Goal: Information Seeking & Learning: Learn about a topic

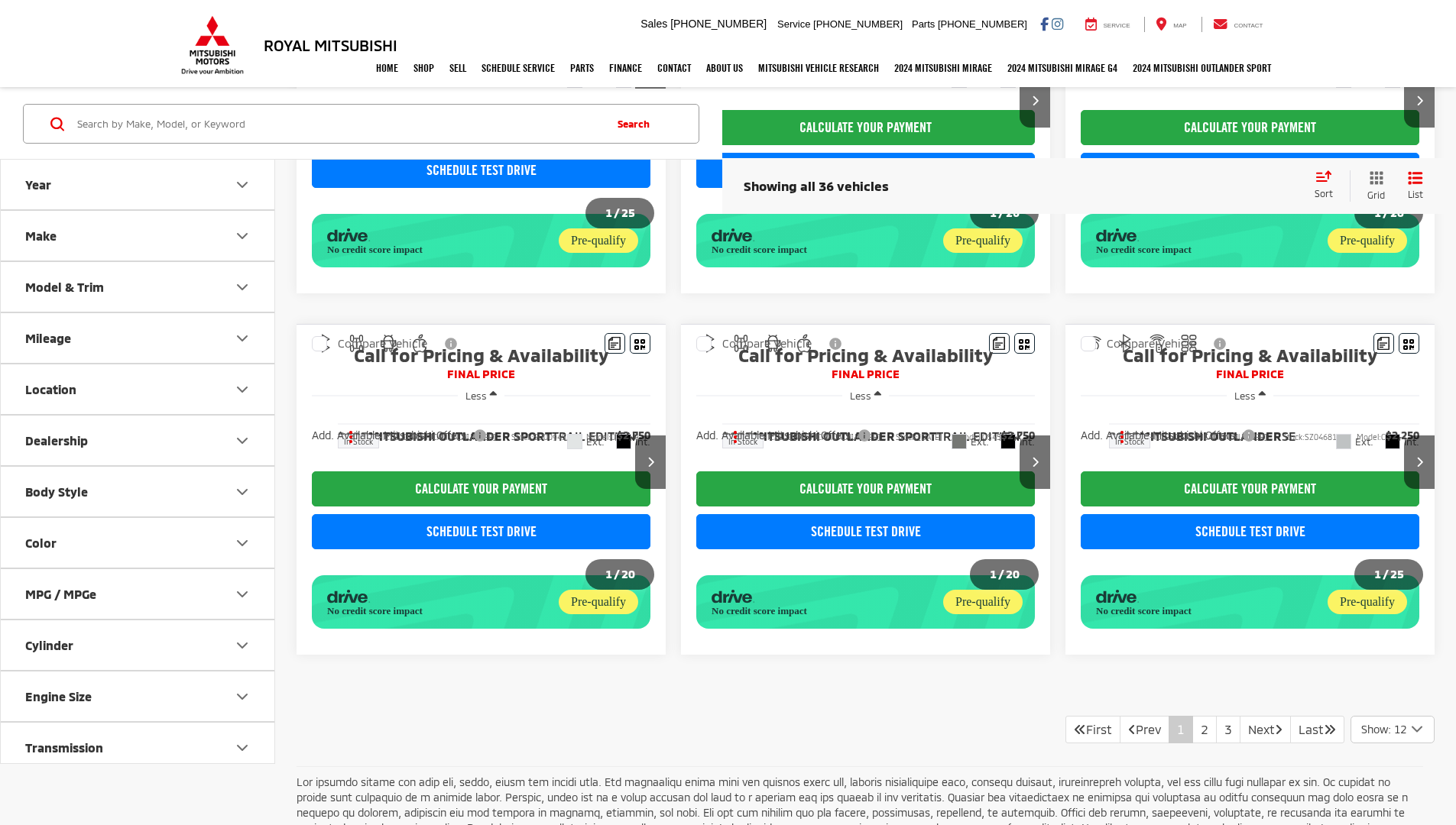
scroll to position [1129, 0]
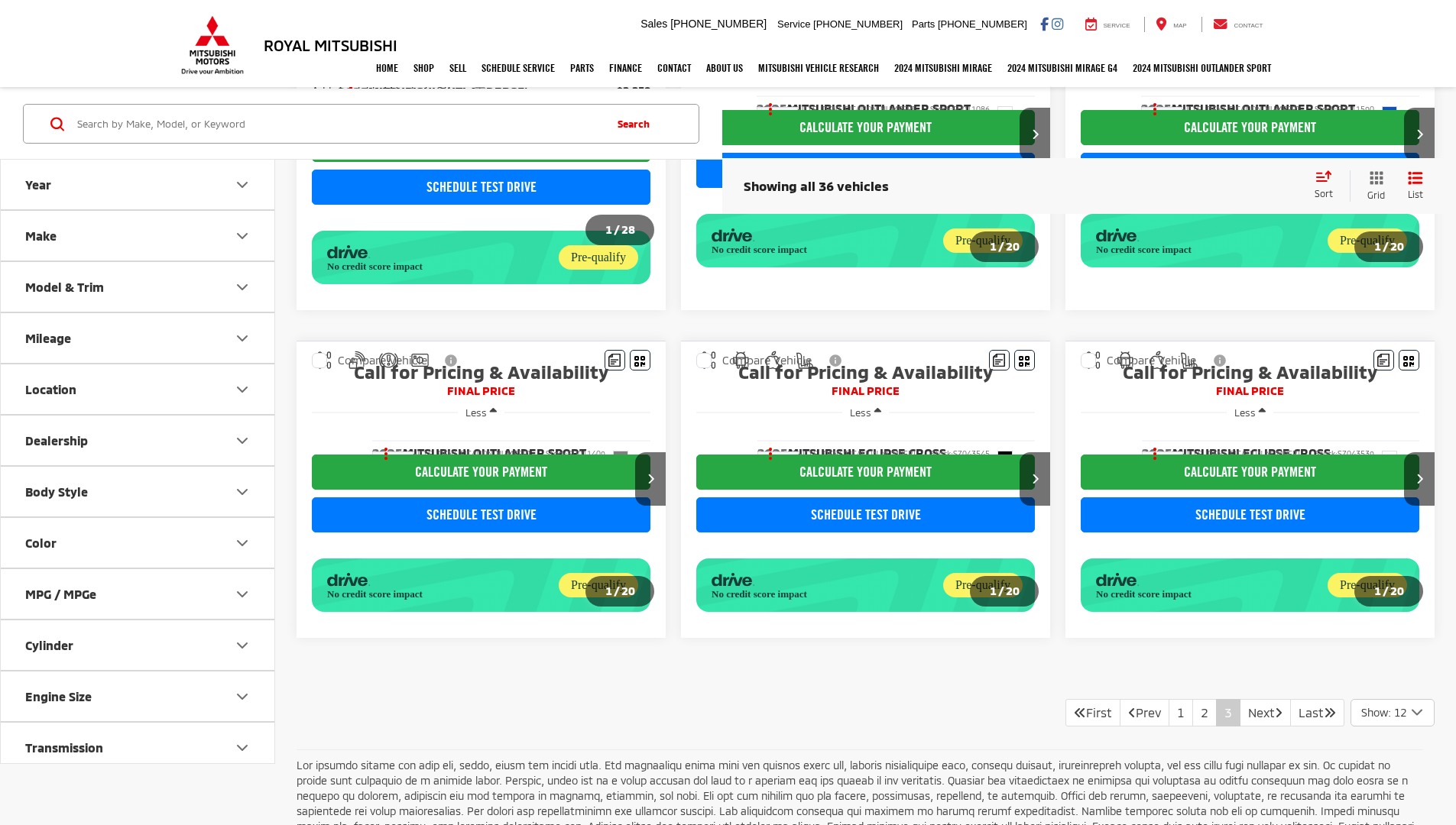
scroll to position [1095, 0]
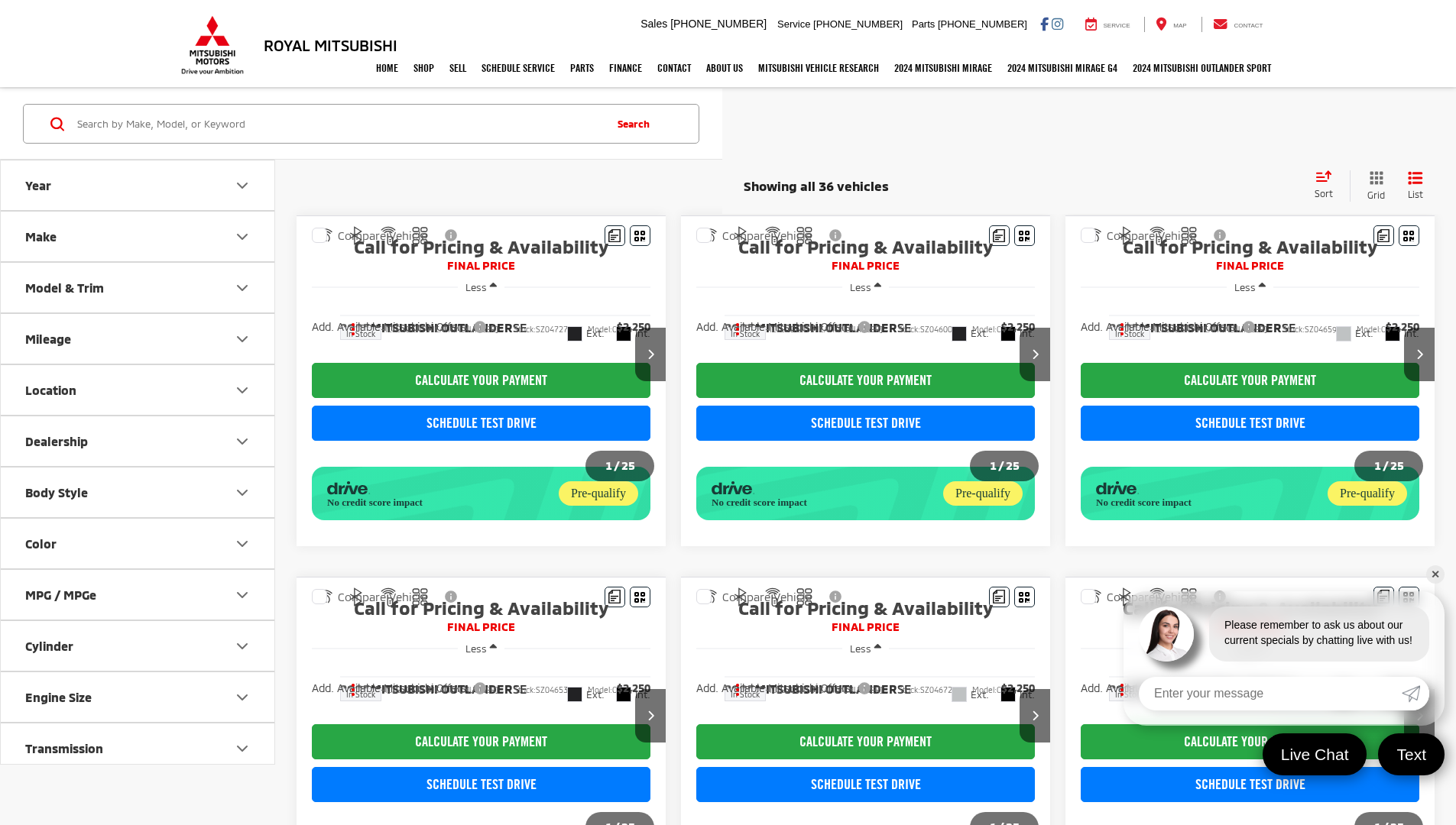
scroll to position [1095, 0]
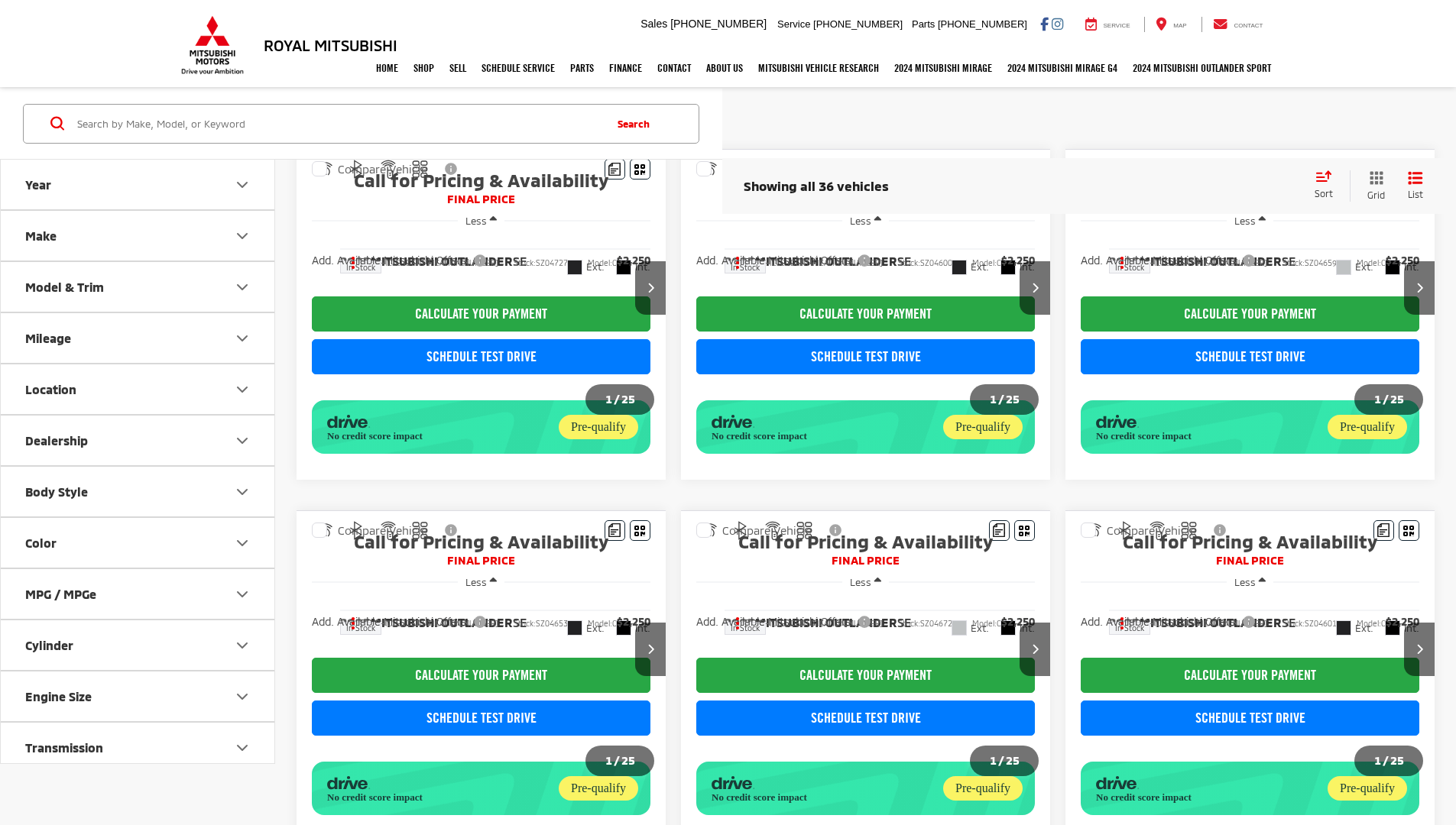
scroll to position [1095, 0]
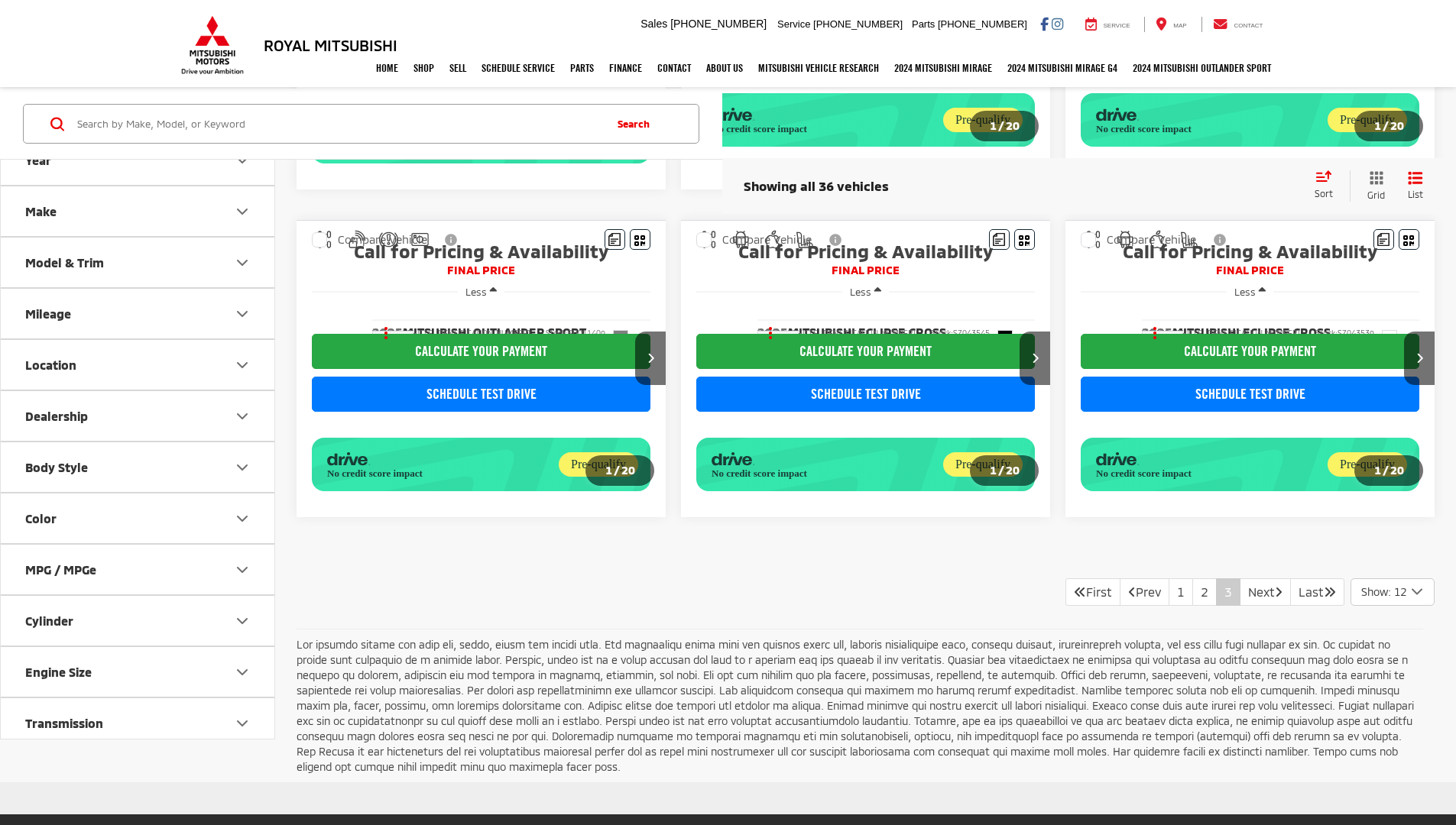
scroll to position [1095, 0]
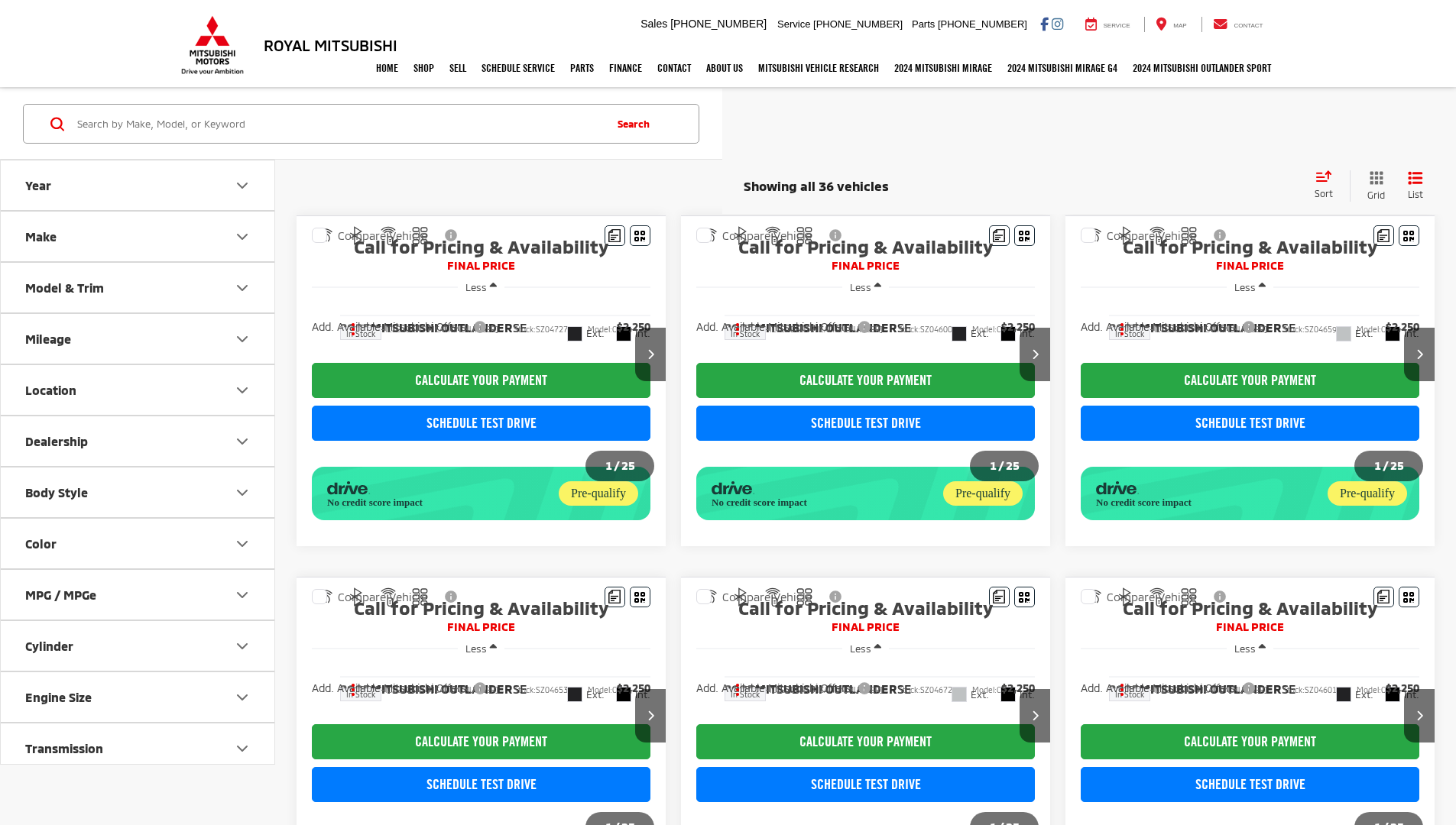
scroll to position [1080, 0]
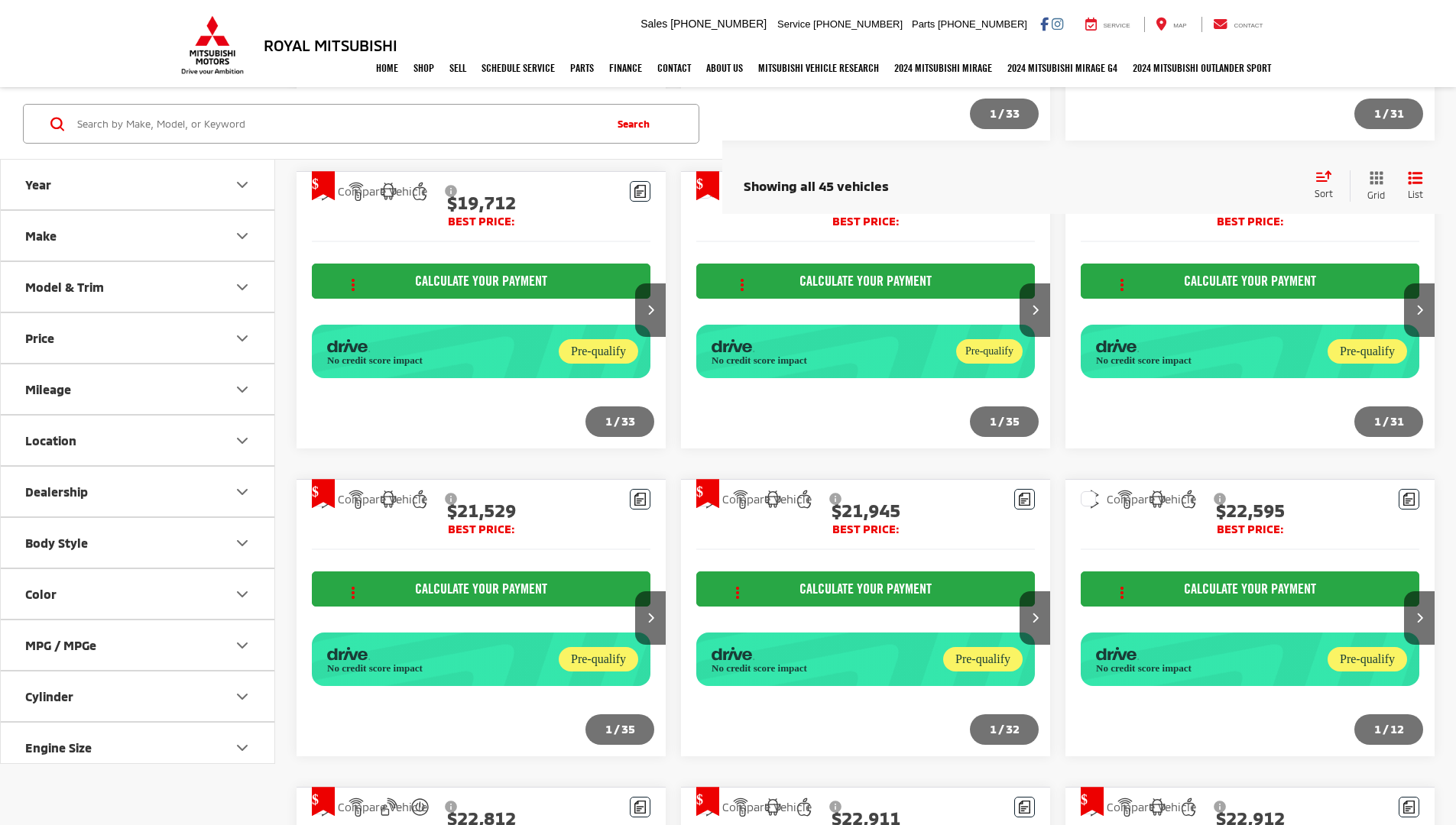
scroll to position [1816, 0]
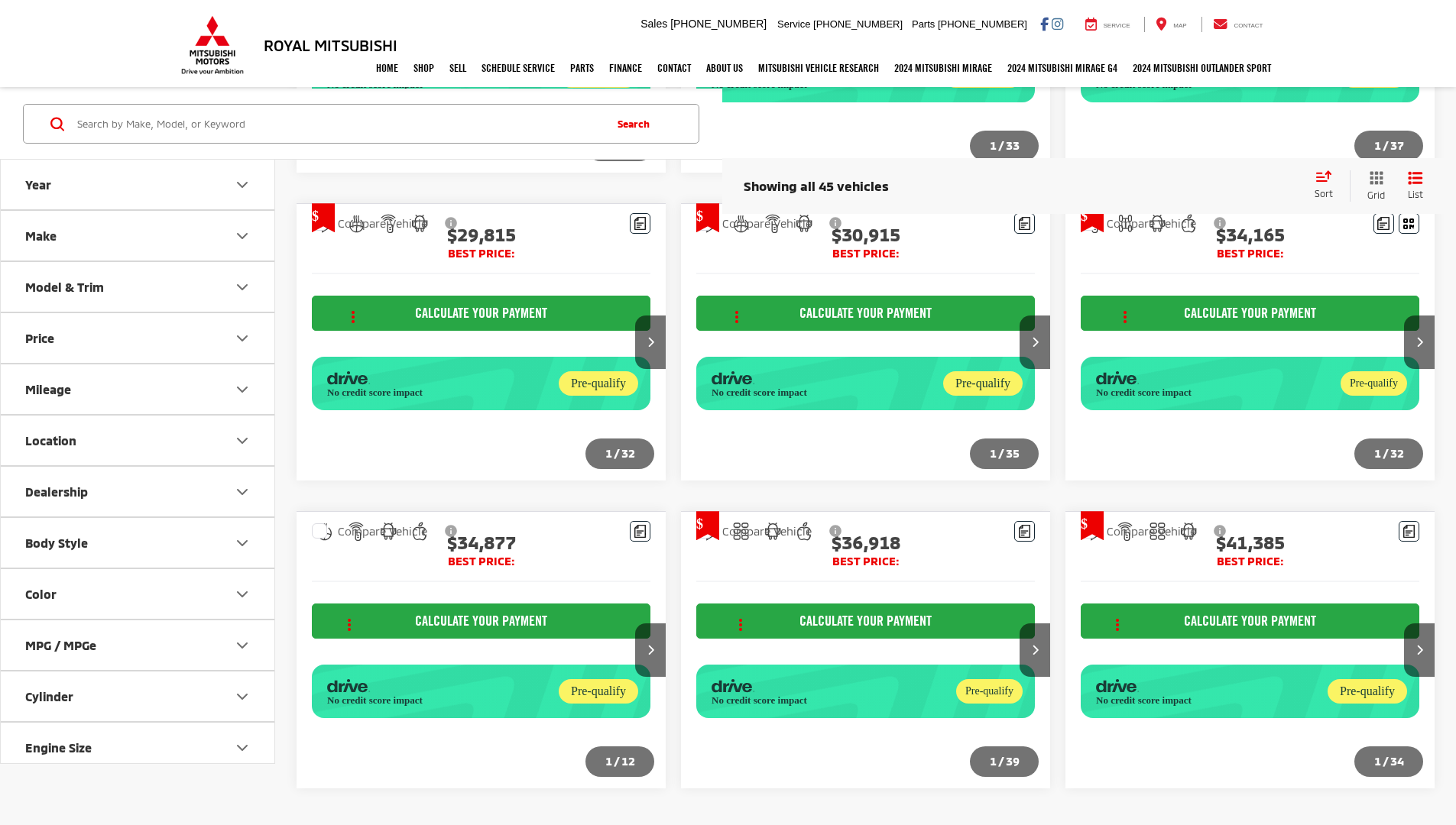
scroll to position [1763, 0]
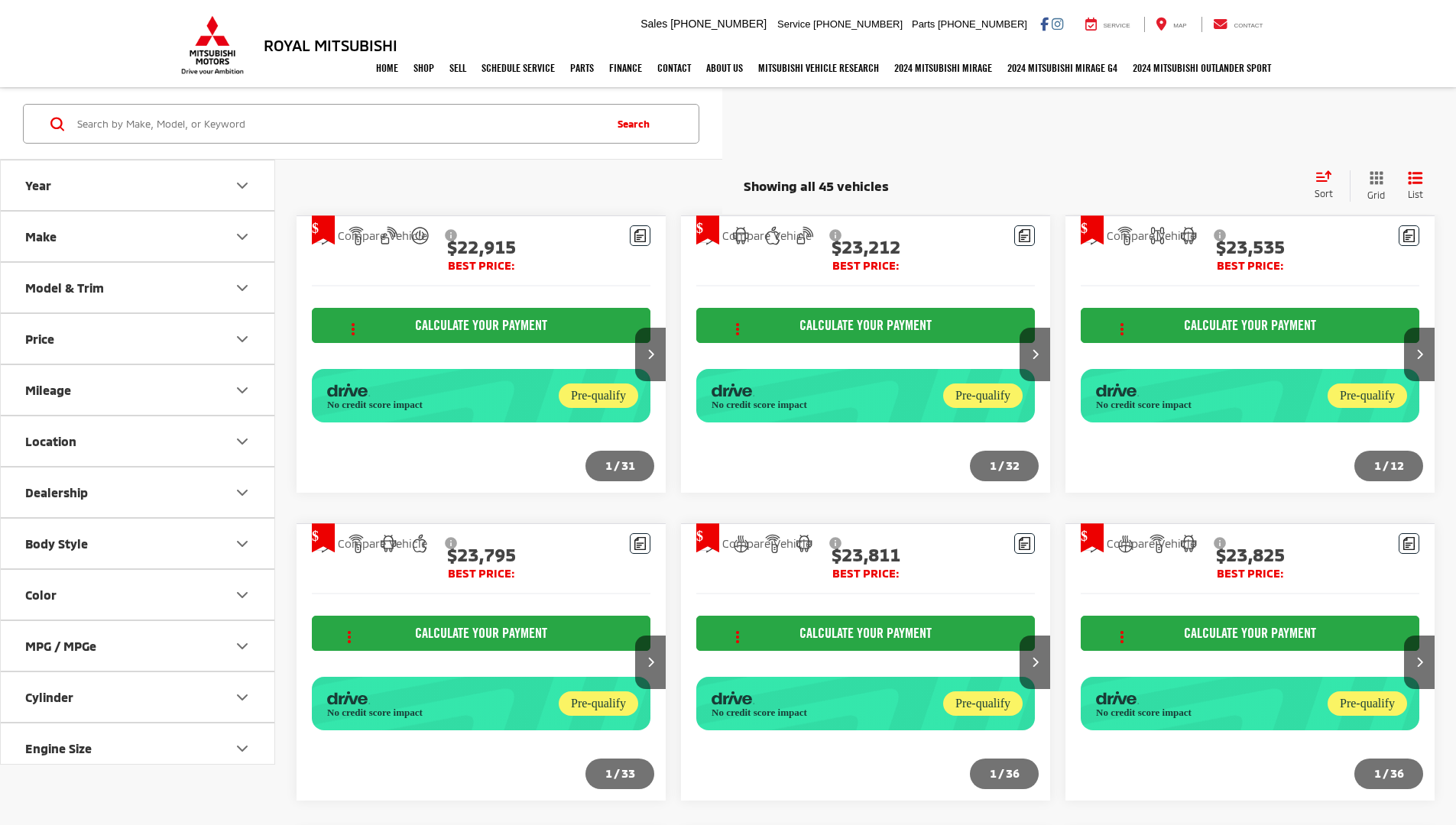
scroll to position [1763, 0]
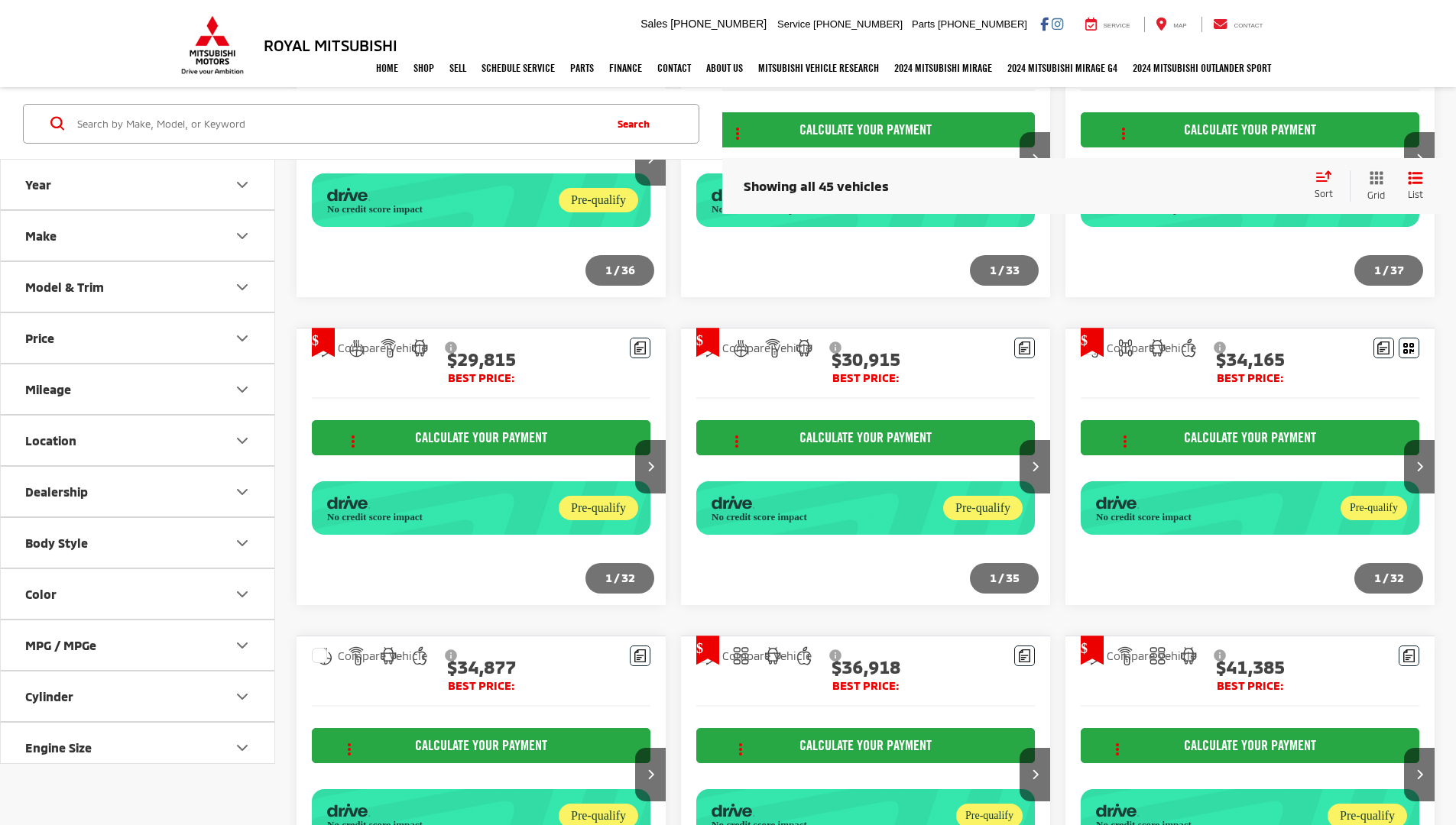
scroll to position [1763, 0]
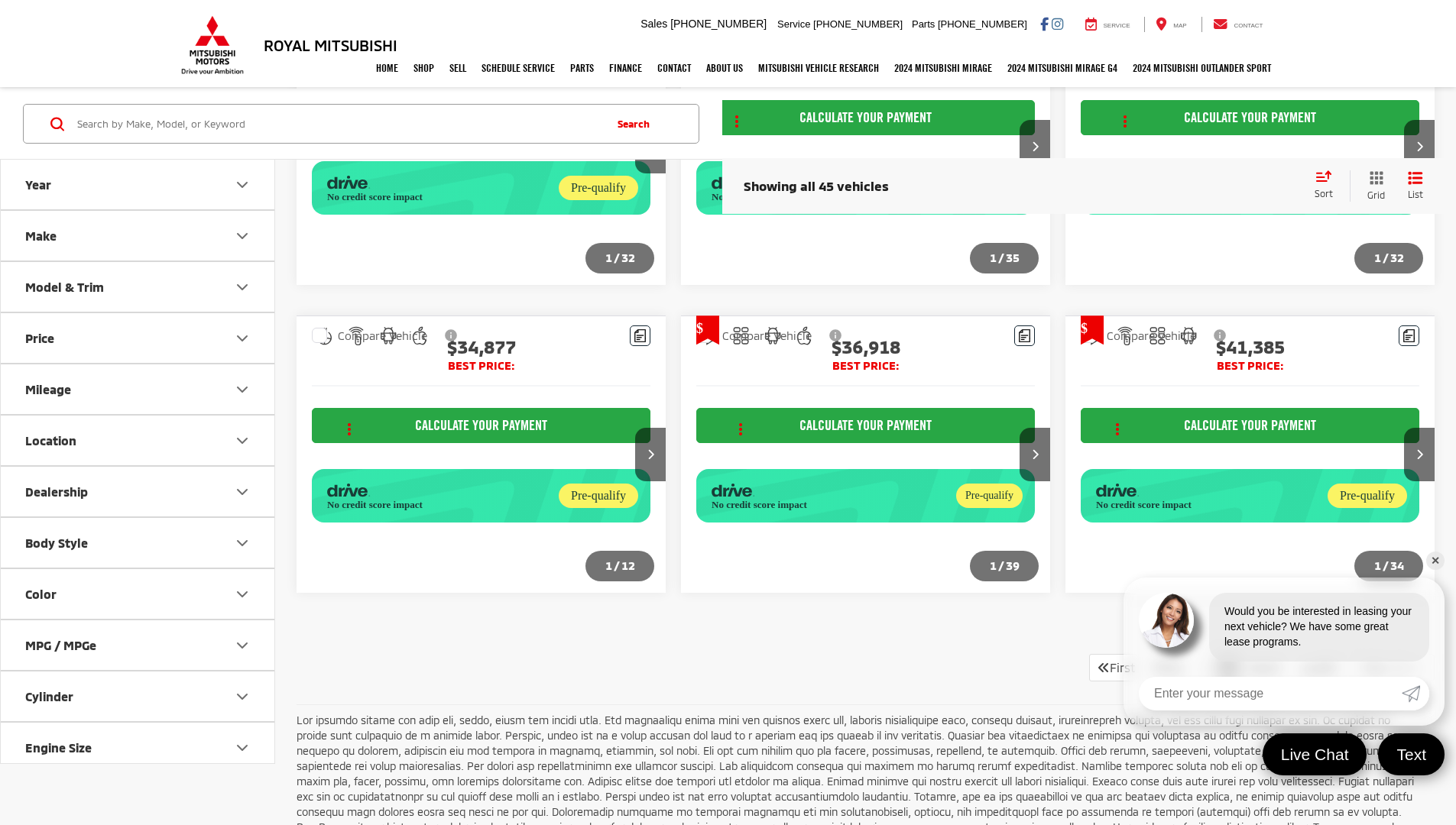
scroll to position [1763, 0]
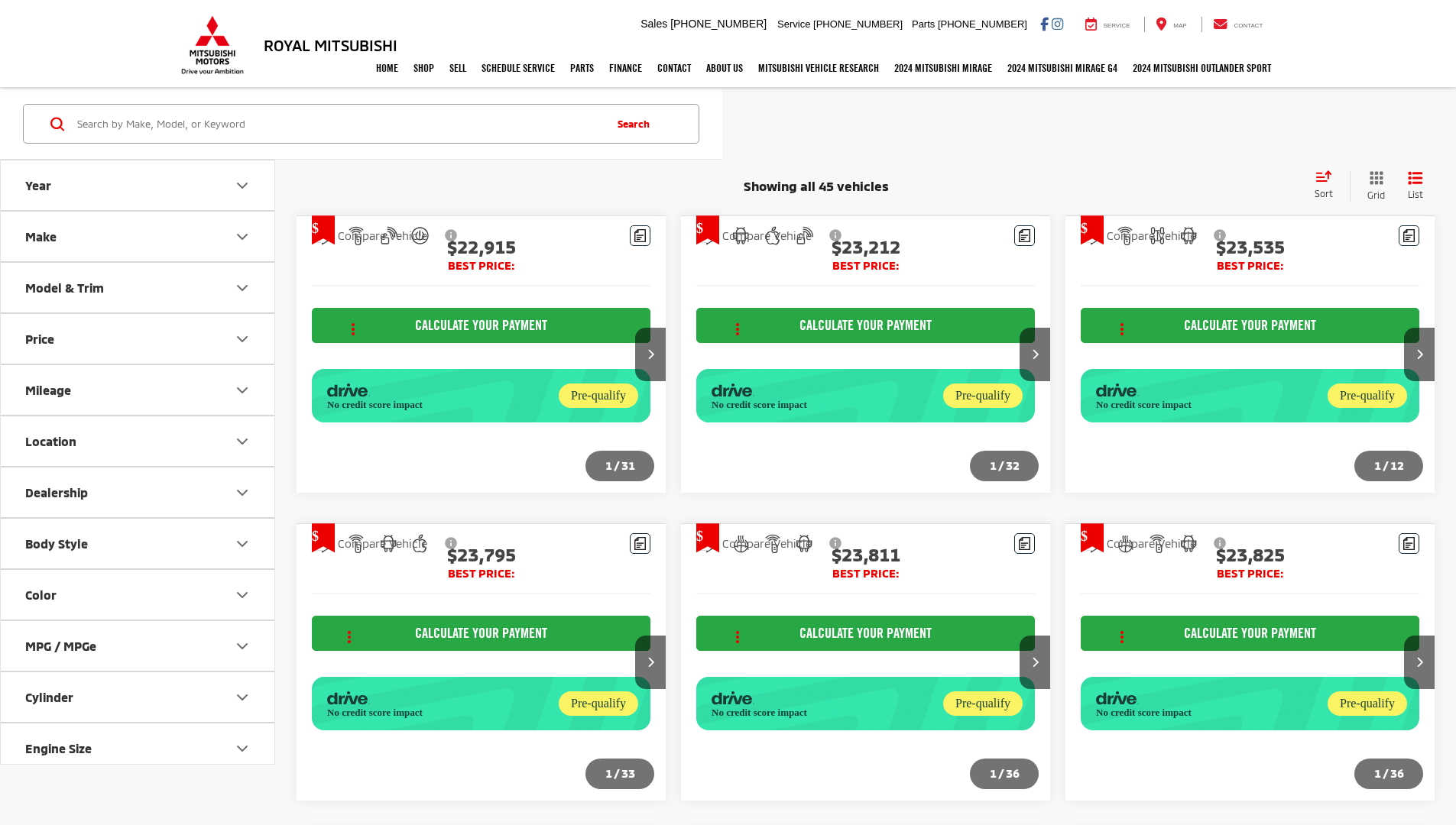
scroll to position [1763, 0]
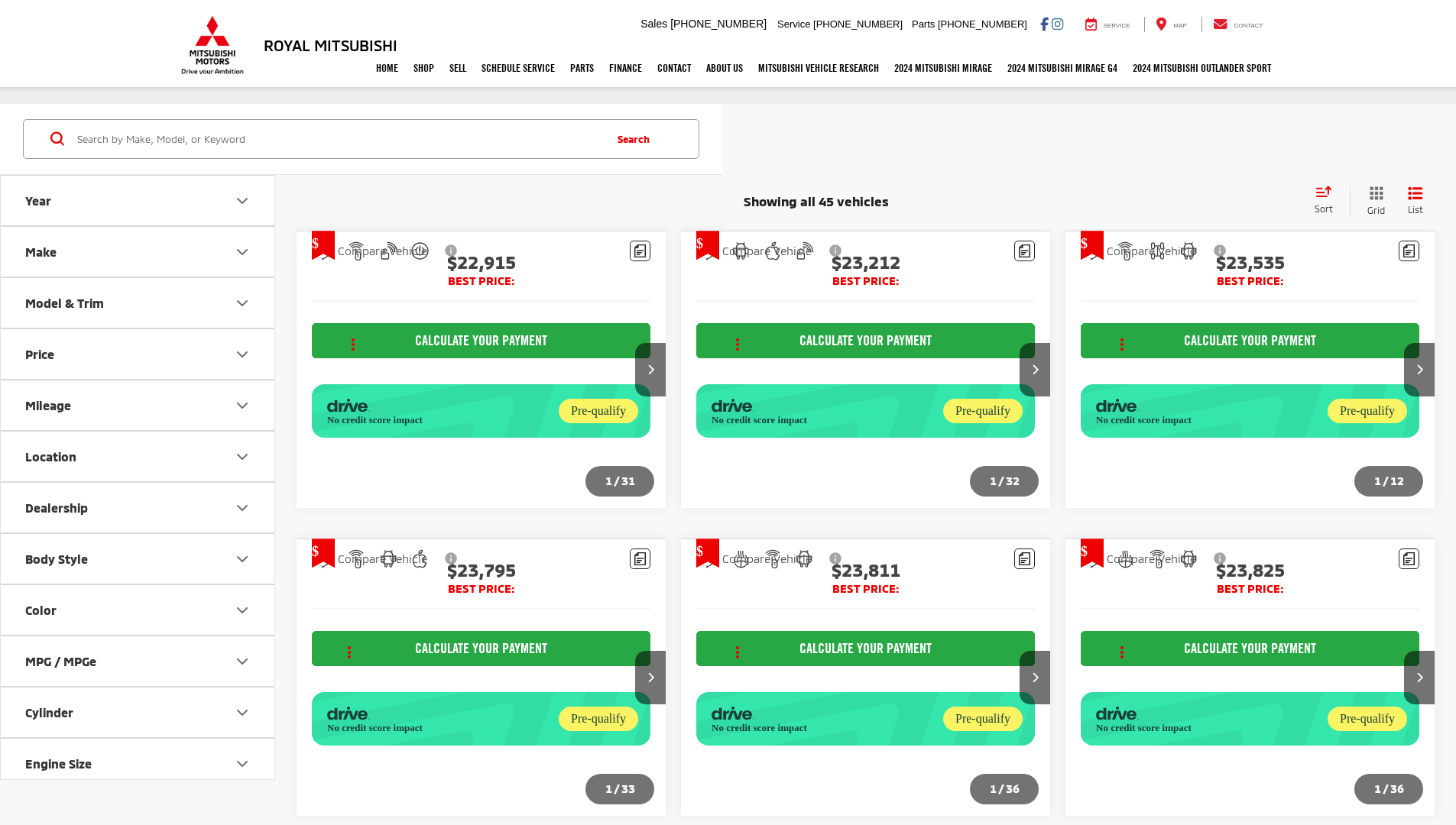
scroll to position [1763, 0]
